Goal: Task Accomplishment & Management: Complete application form

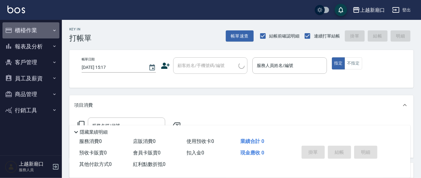
click at [19, 31] on button "櫃檯作業" at bounding box center [30, 30] width 57 height 16
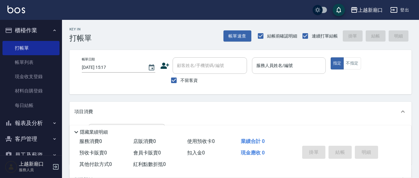
click at [264, 68] on input "服務人員姓名/編號" at bounding box center [289, 65] width 68 height 11
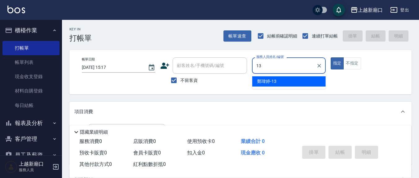
type input "13"
type button "true"
type input "[PERSON_NAME]-13"
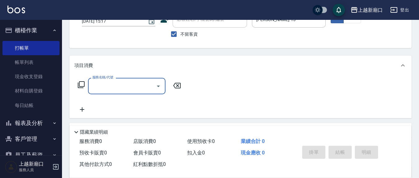
scroll to position [64, 0]
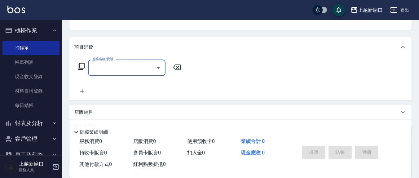
click at [115, 69] on input "服務名稱/代號" at bounding box center [122, 67] width 63 height 11
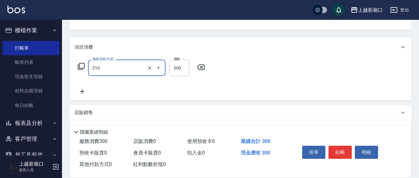
type input "歐娜洗髮精(210)"
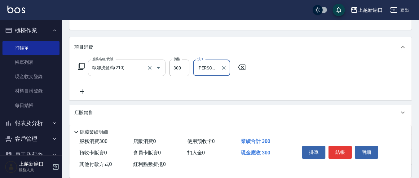
type input "[PERSON_NAME]-21"
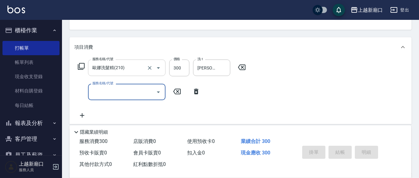
type input "[DATE] 15:18"
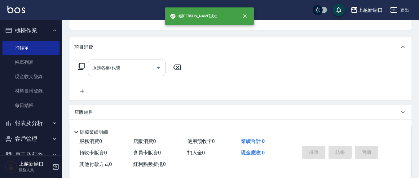
scroll to position [57, 0]
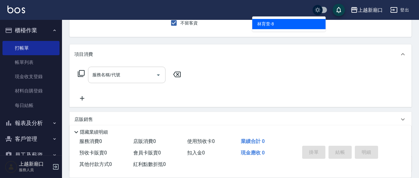
type input "[PERSON_NAME]-8"
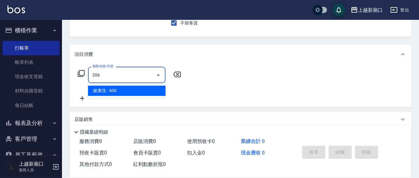
type input "健康洗(206)"
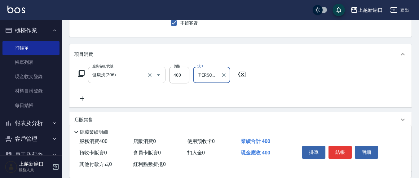
type input "[PERSON_NAME]-22"
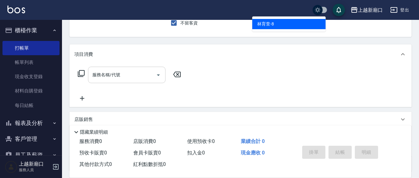
type input "[PERSON_NAME]-8"
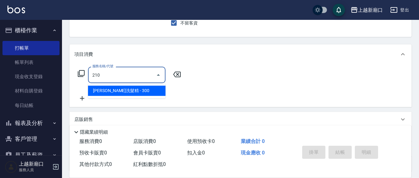
type input "歐娜洗髮精(210)"
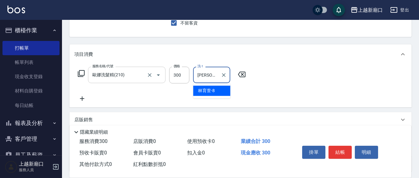
type input "[PERSON_NAME]-8"
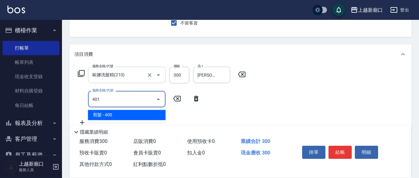
type input "剪髮(401)"
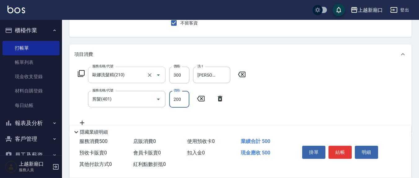
type input "200"
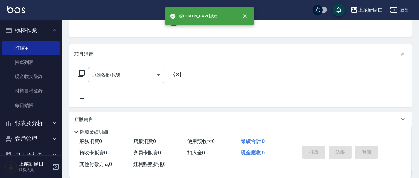
scroll to position [0, 0]
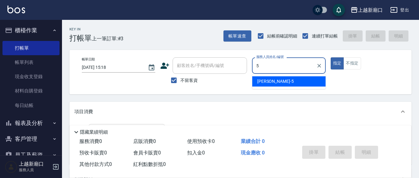
type input "[PERSON_NAME]5"
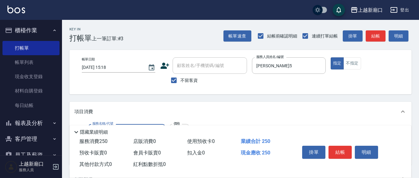
type input "洗髮(201)"
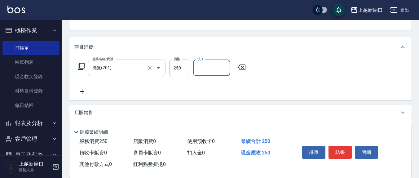
scroll to position [65, 0]
type input "[PERSON_NAME]-21"
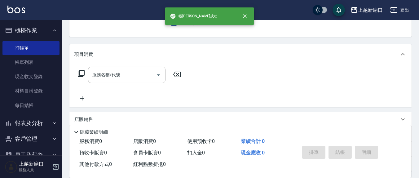
scroll to position [0, 0]
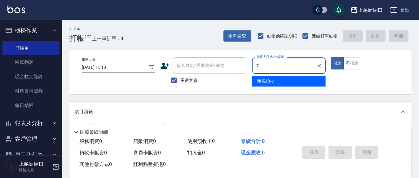
type input "[PERSON_NAME]7"
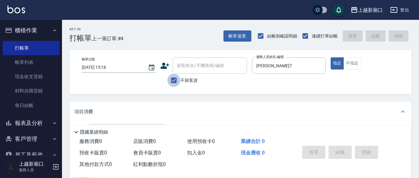
click at [174, 78] on input "不留客資" at bounding box center [173, 80] width 13 height 13
checkbox input "false"
click at [186, 68] on div "顧客姓名/手機號碼/編號 顧客姓名/手機號碼/編號" at bounding box center [209, 65] width 74 height 16
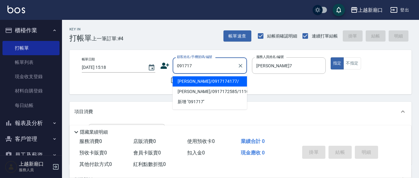
click at [196, 64] on input "091717" at bounding box center [204, 65] width 59 height 11
click at [201, 81] on li "[PERSON_NAME]/0917174177/" at bounding box center [209, 81] width 74 height 10
type input "[PERSON_NAME]/0917174177/"
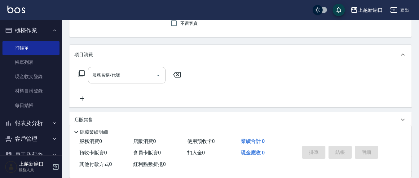
scroll to position [64, 0]
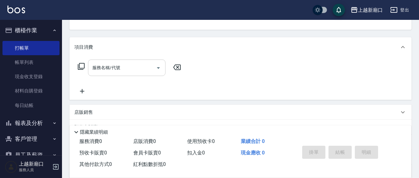
click at [141, 71] on input "服務名稱/代號" at bounding box center [122, 67] width 63 height 11
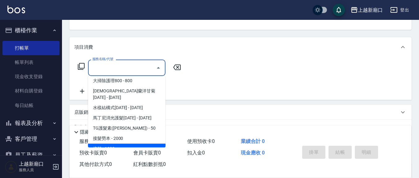
scroll to position [2, 0]
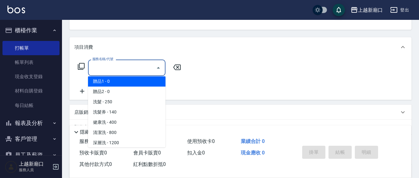
type input "贈品1(005)"
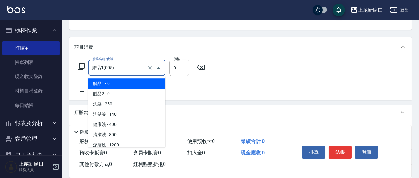
click at [141, 72] on input "贈品1(005)" at bounding box center [118, 67] width 55 height 11
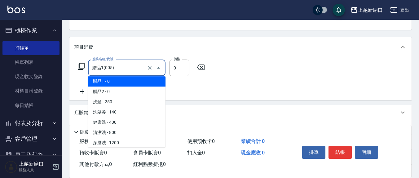
click at [123, 63] on input "贈品1(005)" at bounding box center [118, 67] width 55 height 11
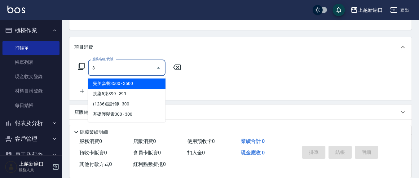
scroll to position [0, 0]
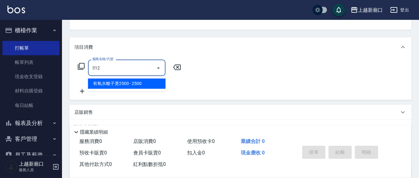
type input "有氧水離子燙2500(312)"
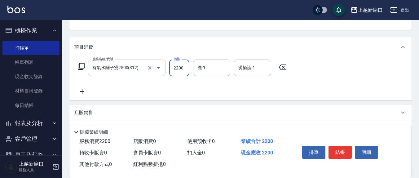
type input "2200"
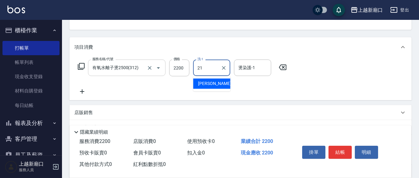
type input "[PERSON_NAME]-21"
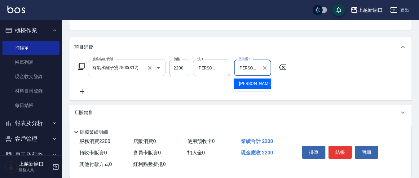
type input "[PERSON_NAME]-21"
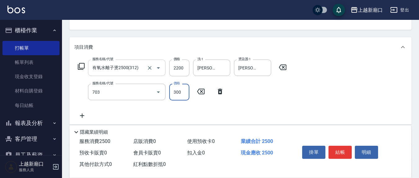
type input "(1236)設計師(703)"
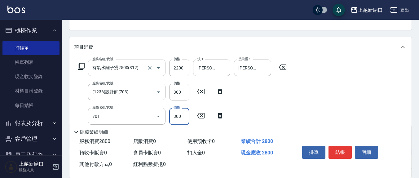
type input "自備護髮(701)"
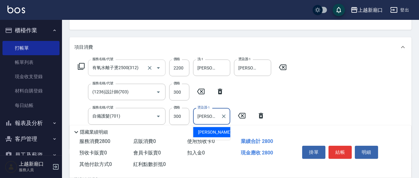
type input "[PERSON_NAME]-21"
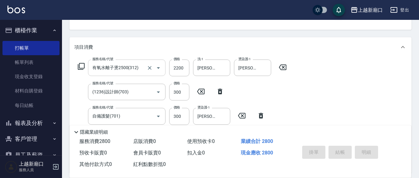
type input "[DATE] 15:20"
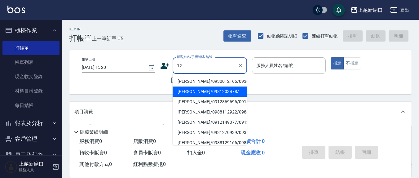
type input "12"
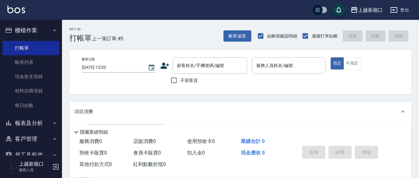
click at [267, 106] on div "項目消費" at bounding box center [240, 112] width 342 height 20
click at [177, 79] on input "不留客資" at bounding box center [173, 80] width 13 height 13
checkbox input "true"
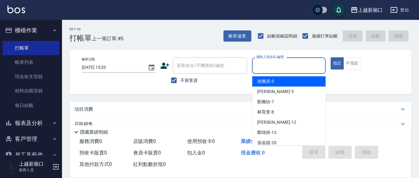
click at [269, 67] on input "服務人員姓名/編號" at bounding box center [289, 65] width 68 height 11
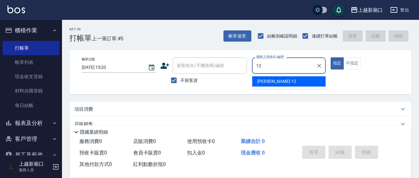
type input "[PERSON_NAME]-12"
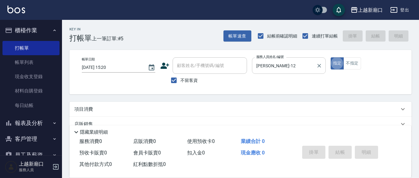
click at [330, 57] on button "指定" at bounding box center [336, 63] width 13 height 12
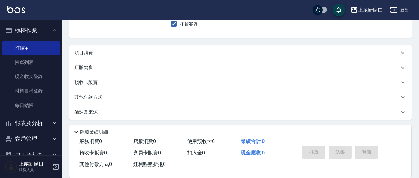
click at [83, 49] on div "項目消費" at bounding box center [240, 52] width 342 height 15
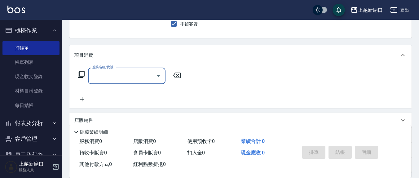
scroll to position [0, 0]
click at [120, 78] on input "服務名稱/代號" at bounding box center [122, 75] width 63 height 11
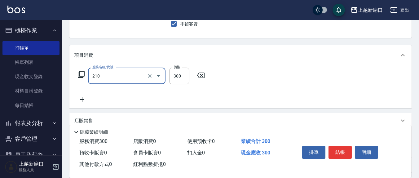
type input "歐娜洗髮精(210)"
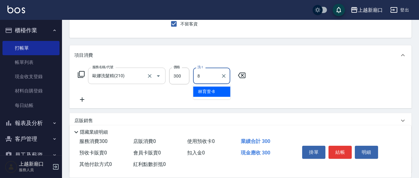
type input "[PERSON_NAME]-8"
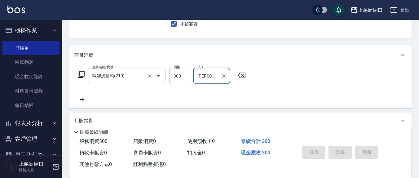
click at [330, 1] on button "指定" at bounding box center [336, 7] width 13 height 12
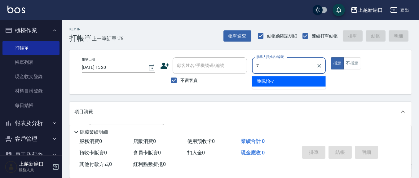
type input "[PERSON_NAME]7"
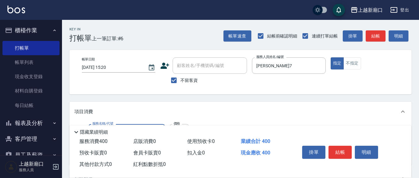
type input "剪髮(401)"
type input "350"
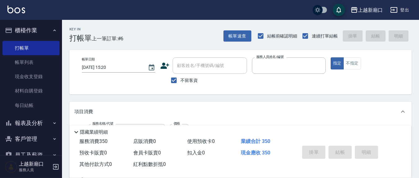
click at [330, 57] on button "指定" at bounding box center [336, 63] width 13 height 12
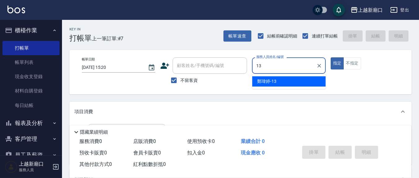
type input "[PERSON_NAME]-13"
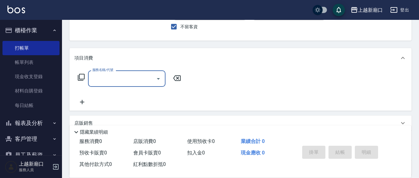
scroll to position [64, 0]
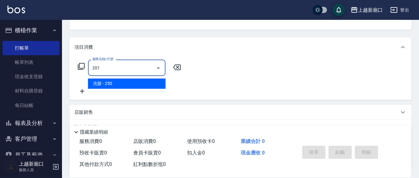
type input "洗髮(201)"
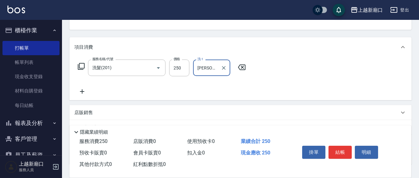
type input "[PERSON_NAME]-22"
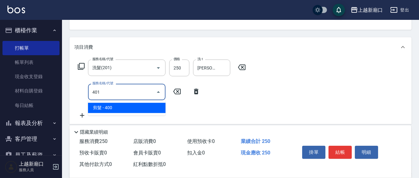
type input "剪髮(401)"
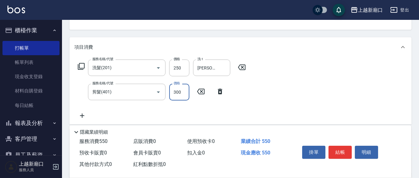
type input "300"
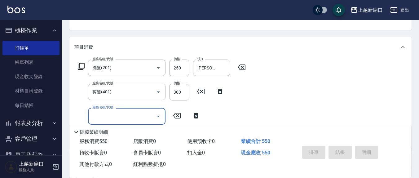
type input "[DATE] 15:21"
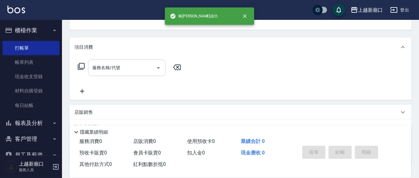
scroll to position [0, 0]
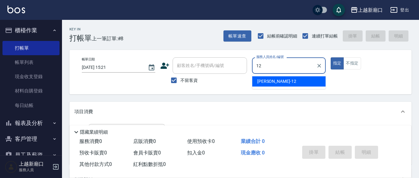
type input "[PERSON_NAME]-12"
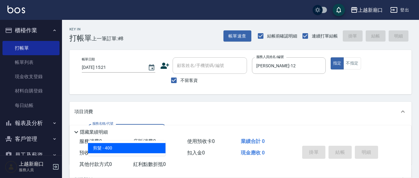
type input "剪髮(401)"
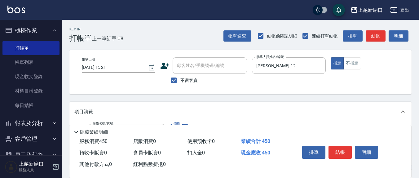
type input "450"
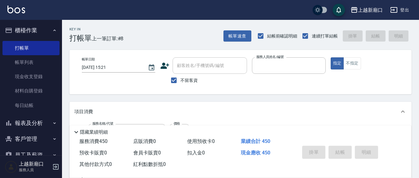
click at [330, 57] on button "指定" at bounding box center [336, 63] width 13 height 12
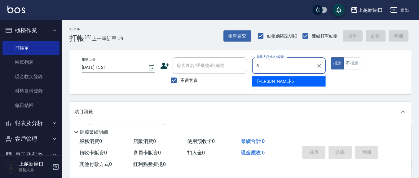
type input "[PERSON_NAME]5"
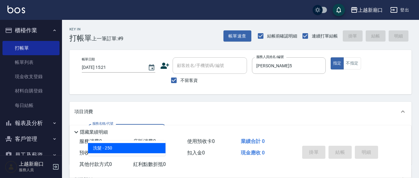
type input "洗髮(201)"
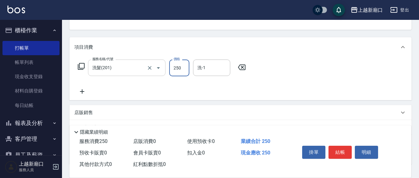
scroll to position [65, 0]
click at [208, 73] on div "洗-1" at bounding box center [211, 67] width 37 height 16
type input "[PERSON_NAME]-22"
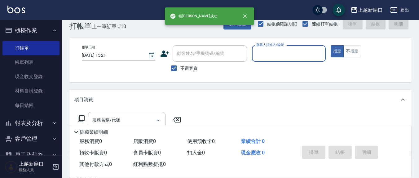
scroll to position [0, 0]
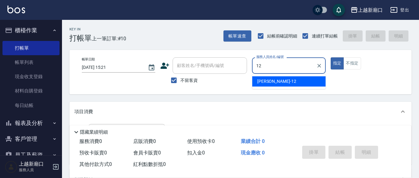
type input "[PERSON_NAME]-12"
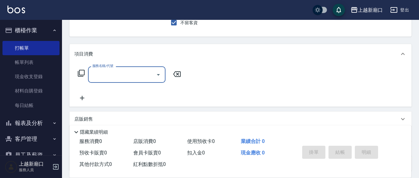
scroll to position [109, 0]
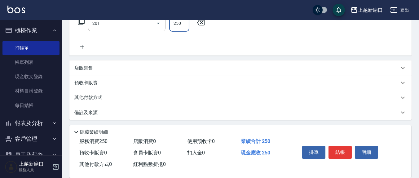
type input "洗髮(201)"
type input "[PERSON_NAME]-8"
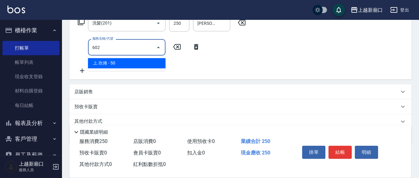
type input "上.吹捲(602)"
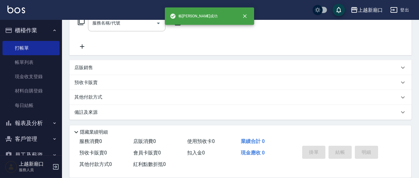
scroll to position [0, 0]
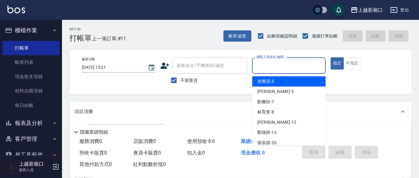
click at [288, 66] on input "服務人員姓名/編號" at bounding box center [289, 65] width 68 height 11
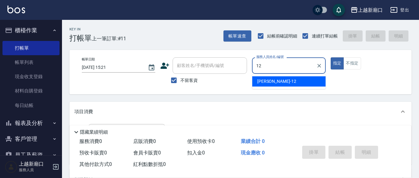
type input "[PERSON_NAME]-12"
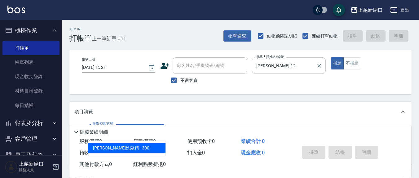
type input "歐娜洗髮精(210)"
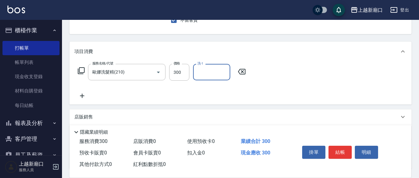
scroll to position [64, 0]
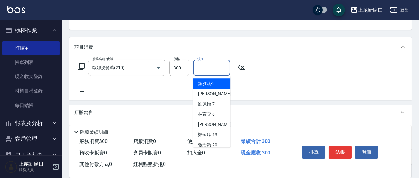
click at [206, 70] on input "洗-1" at bounding box center [212, 67] width 32 height 11
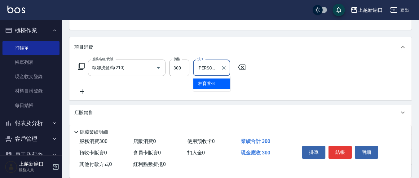
type input "[PERSON_NAME]-8"
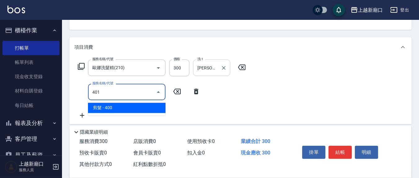
type input "剪髮(401)"
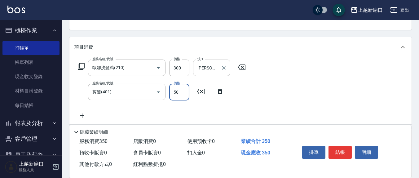
type input "50"
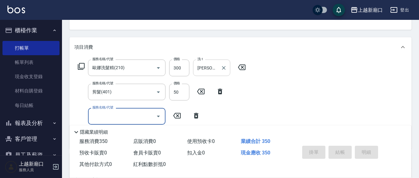
type input "[DATE] 15:48"
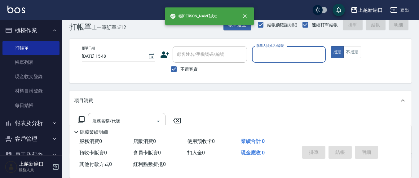
scroll to position [0, 0]
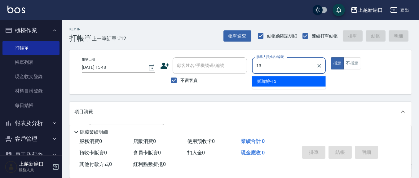
type input "[PERSON_NAME]-13"
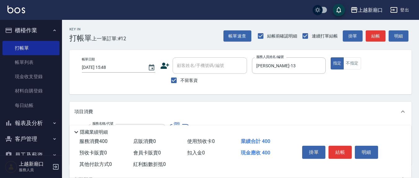
type input "剪髮(401)"
type input "200"
